Goal: Task Accomplishment & Management: Complete application form

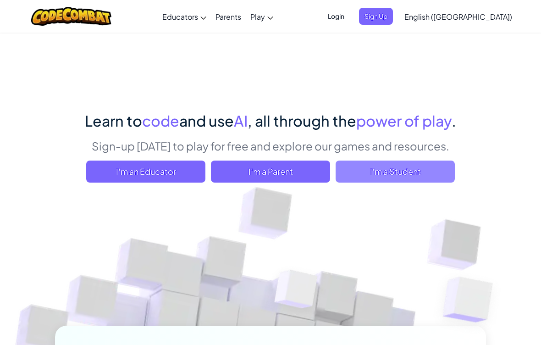
click at [403, 177] on span "I'm a Student" at bounding box center [395, 172] width 119 height 22
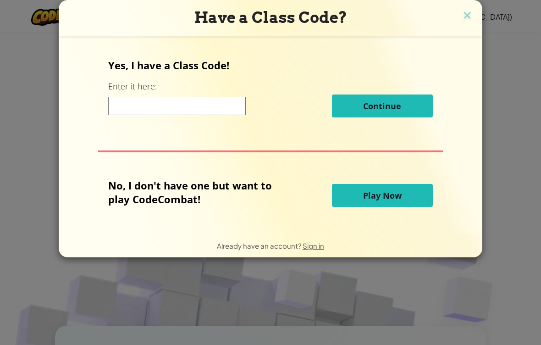
click at [204, 114] on input at bounding box center [177, 106] width 138 height 18
type input "L"
type input "LastPartyShare"
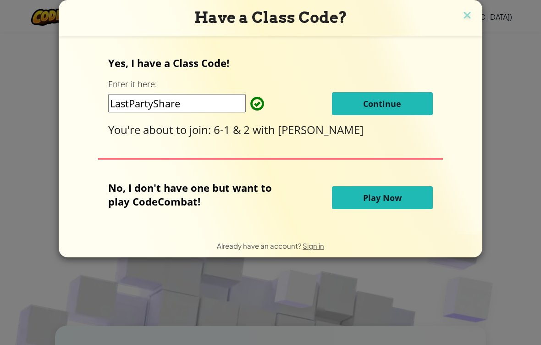
click at [415, 108] on button "Continue" at bounding box center [382, 103] width 101 height 23
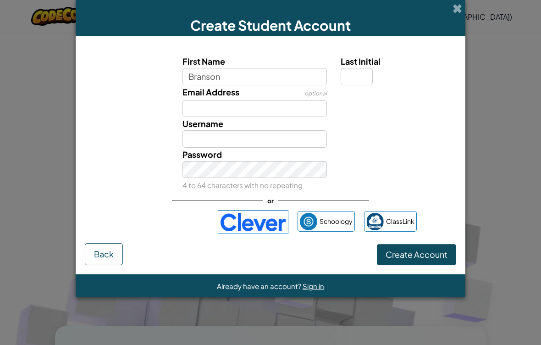
type input "Branson"
click at [313, 112] on input "Email Address" at bounding box center [255, 108] width 145 height 17
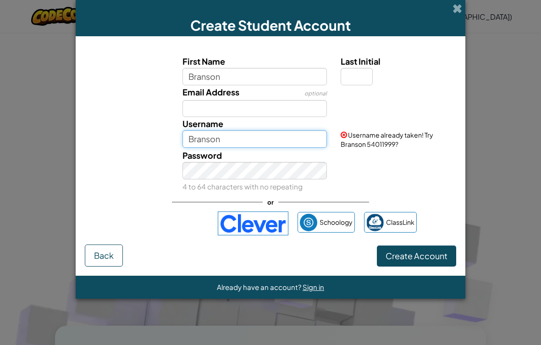
click at [301, 143] on input "Branson" at bounding box center [255, 138] width 145 height 17
click at [318, 139] on input "Branson" at bounding box center [255, 138] width 145 height 17
type input "Bransonhoang"
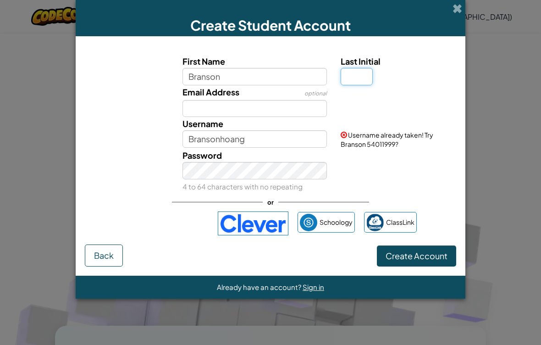
click at [359, 82] on input "Last Initial" at bounding box center [357, 76] width 32 height 17
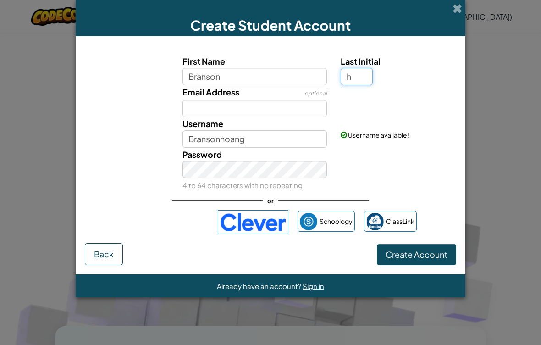
type input "h"
click at [312, 184] on div "Password 4 to 64 characters with no repeating" at bounding box center [255, 170] width 159 height 45
type input "Branson H"
click at [433, 264] on button "Create Account" at bounding box center [416, 254] width 79 height 21
